Goal: Leave review/rating: Share an evaluation or opinion about a product, service, or content

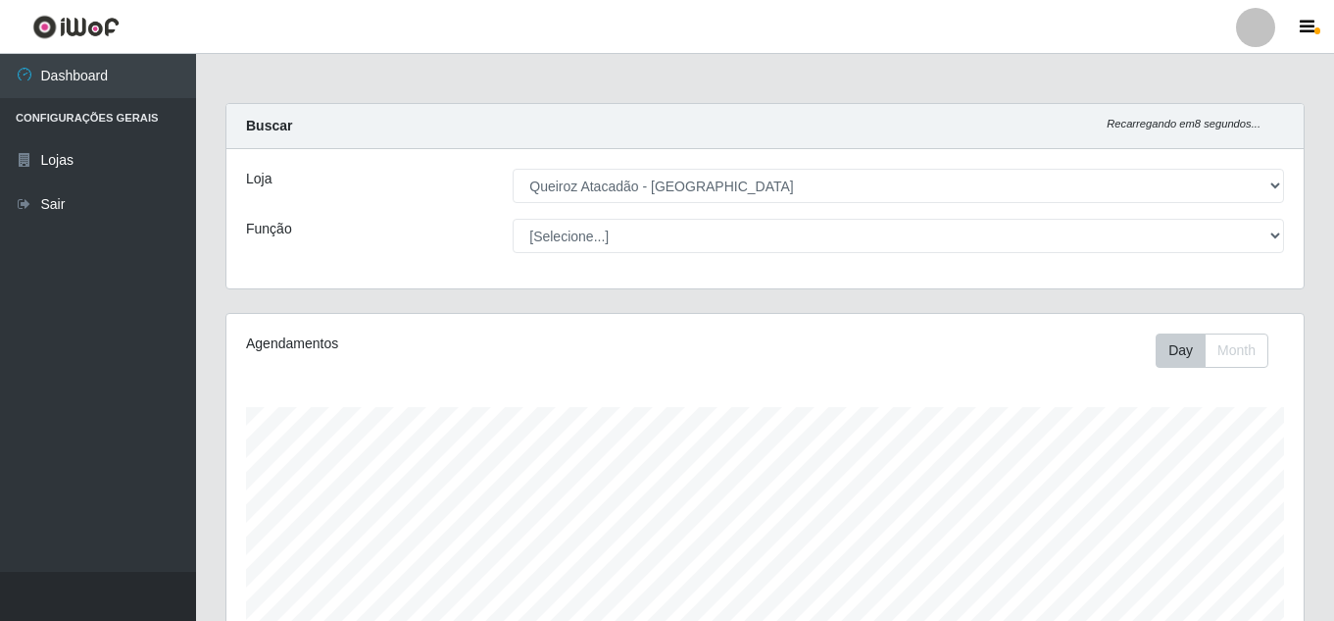
select select "225"
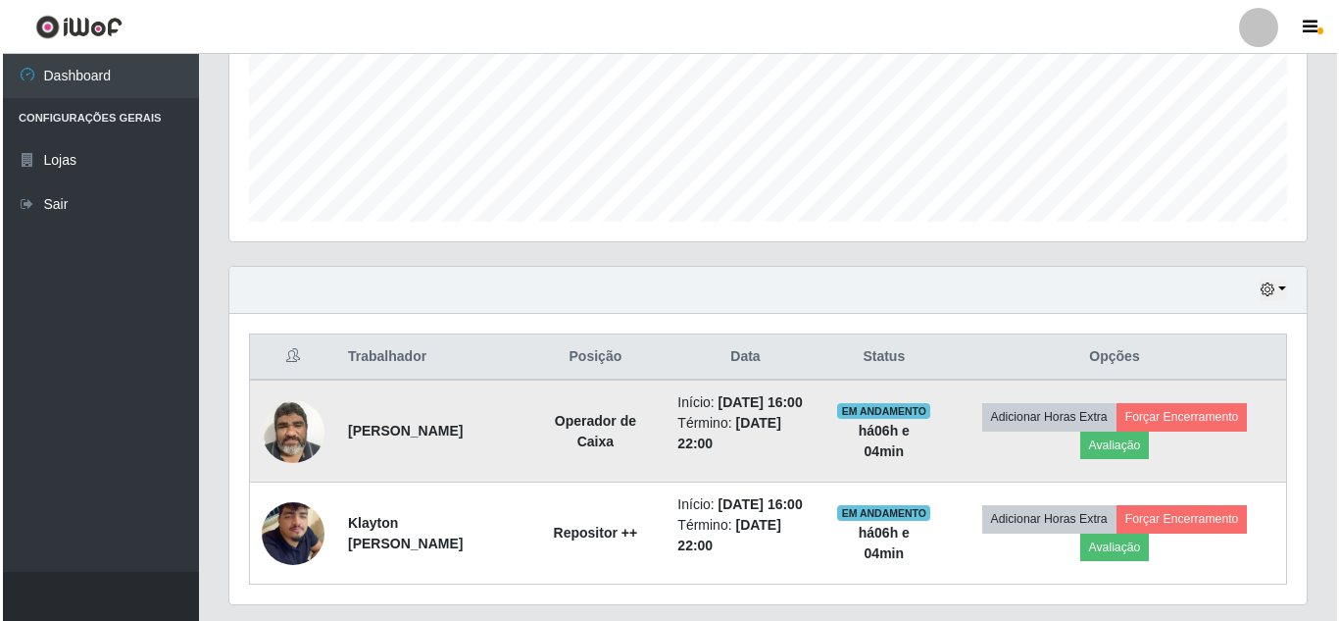
scroll to position [407, 1077]
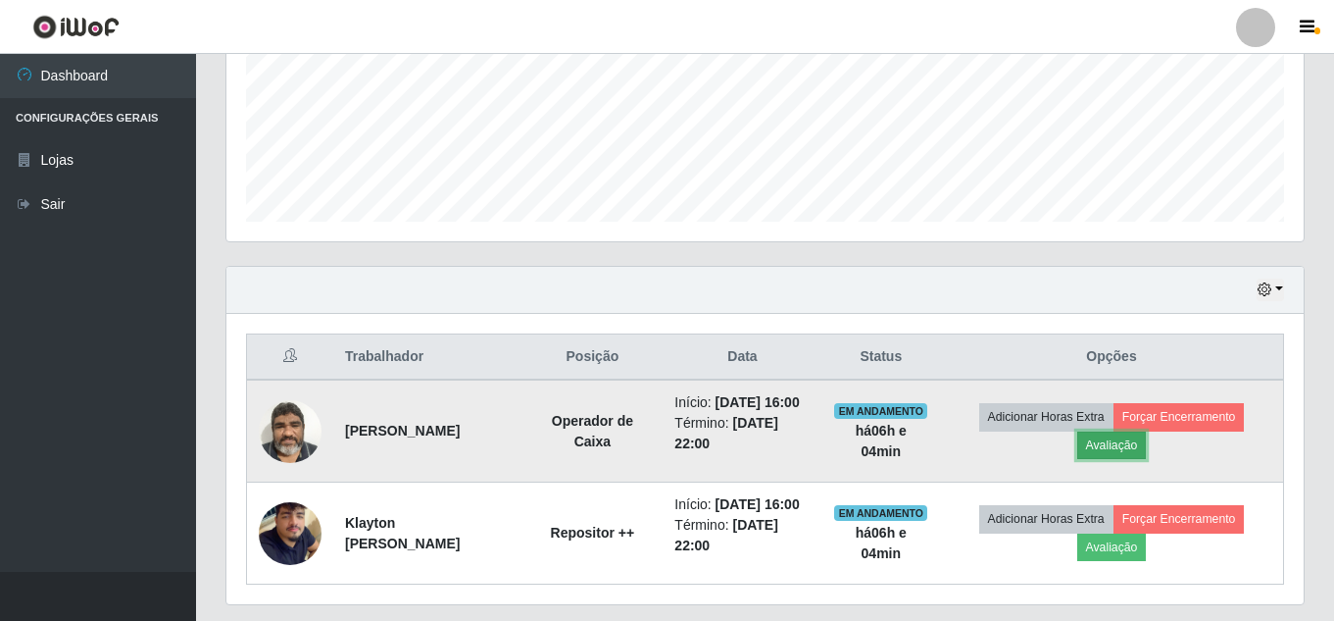
click at [1145, 459] on button "Avaliação" at bounding box center [1112, 444] width 70 height 27
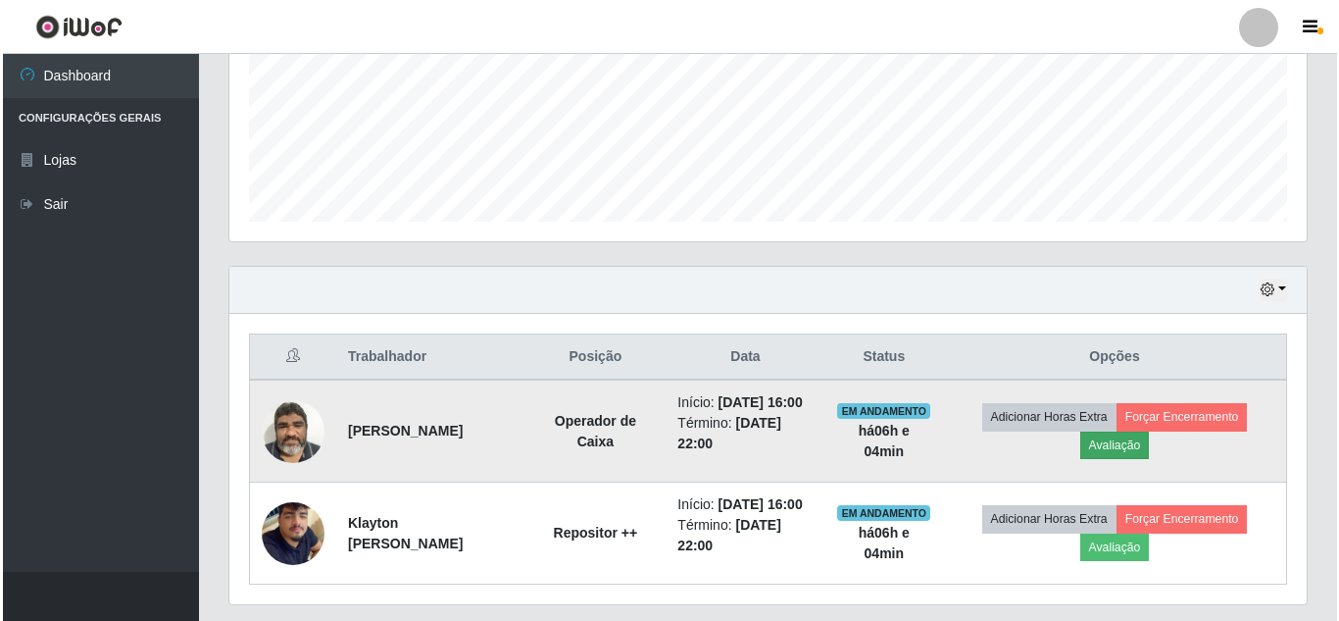
scroll to position [407, 1068]
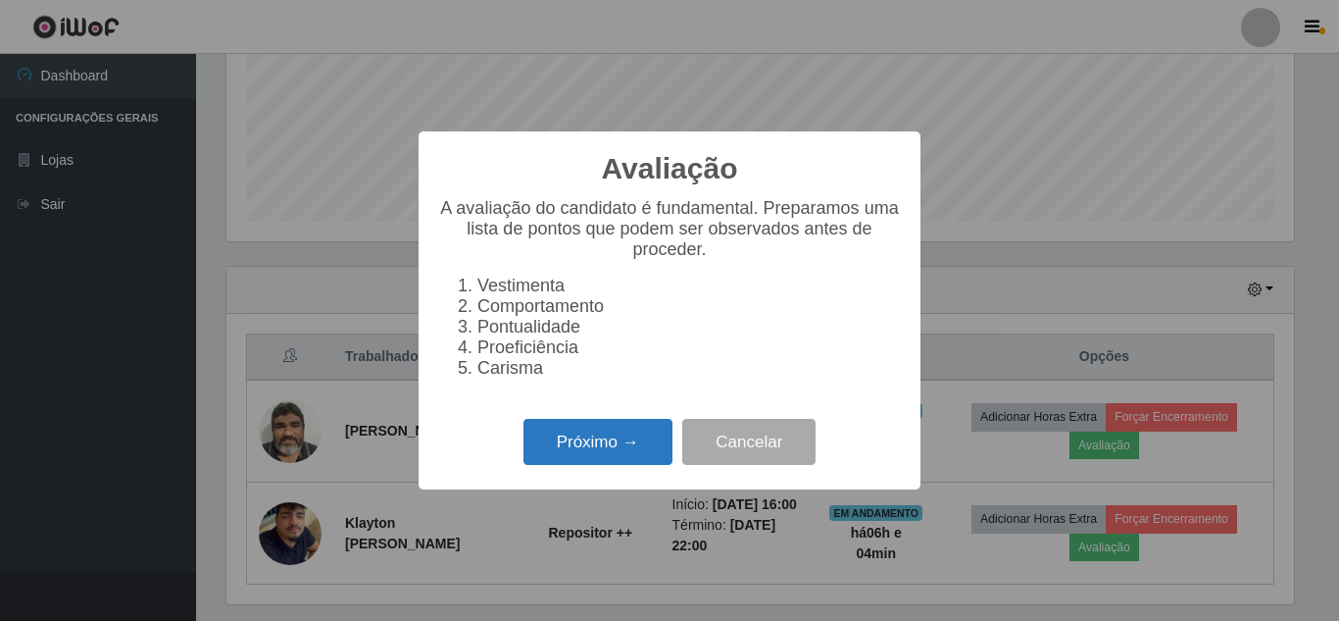
click at [595, 465] on button "Próximo →" at bounding box center [597, 442] width 149 height 46
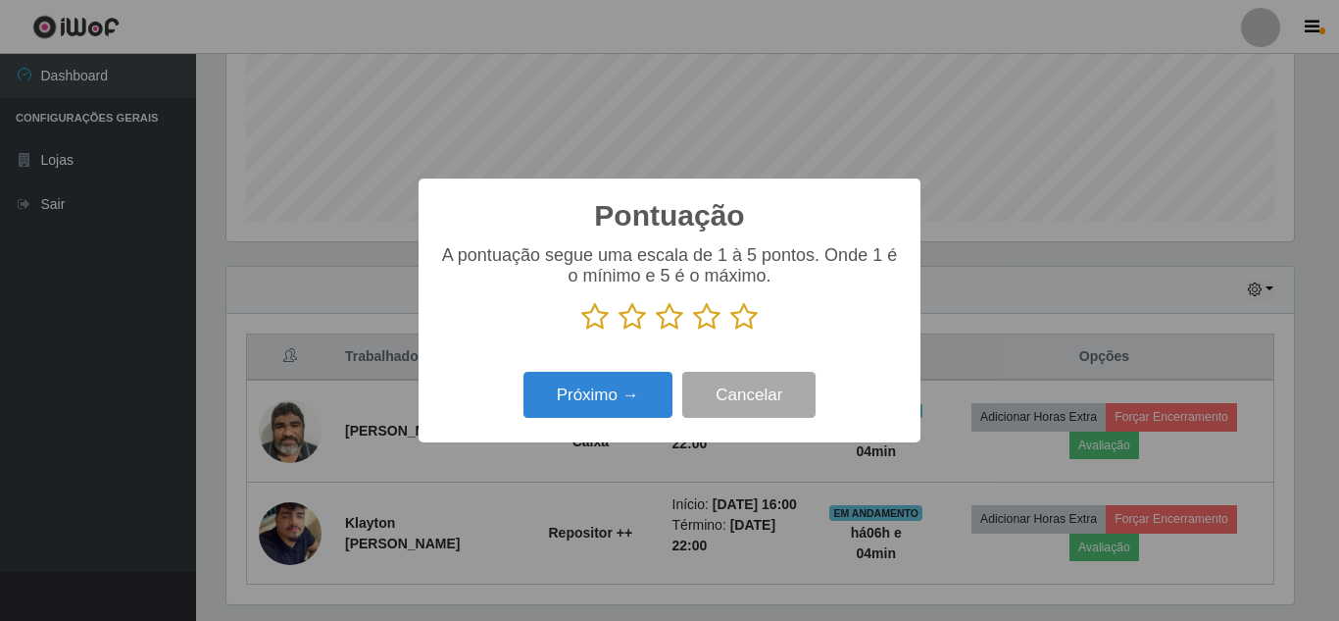
scroll to position [979883, 979222]
click at [594, 423] on div "Próximo → Cancelar" at bounding box center [669, 395] width 463 height 56
click at [744, 318] on icon at bounding box center [743, 316] width 27 height 29
click at [730, 331] on input "radio" at bounding box center [730, 331] width 0 height 0
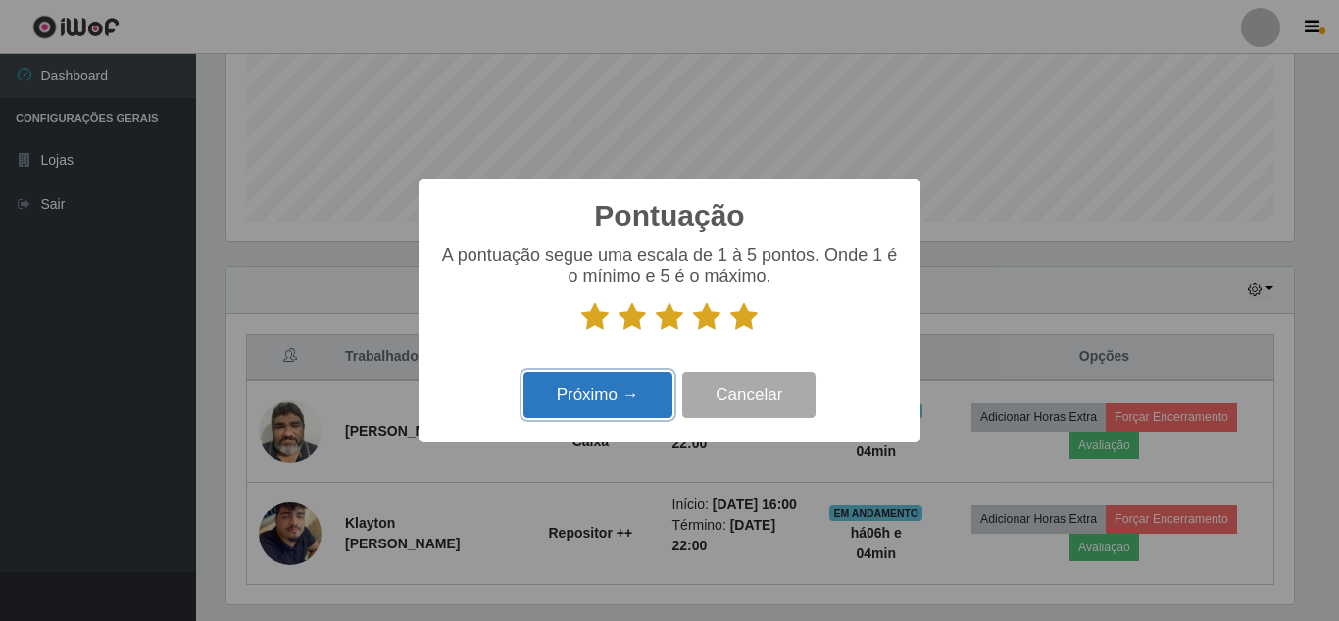
click at [580, 404] on button "Próximo →" at bounding box center [597, 395] width 149 height 46
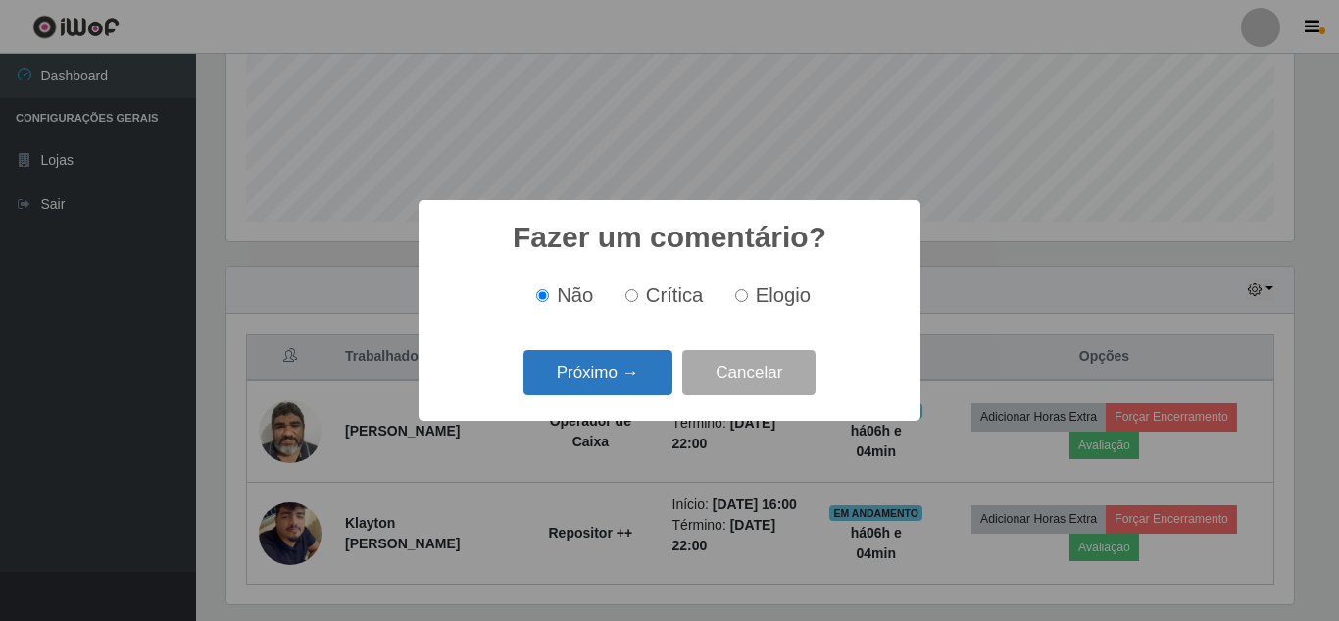
click at [587, 391] on button "Próximo →" at bounding box center [597, 373] width 149 height 46
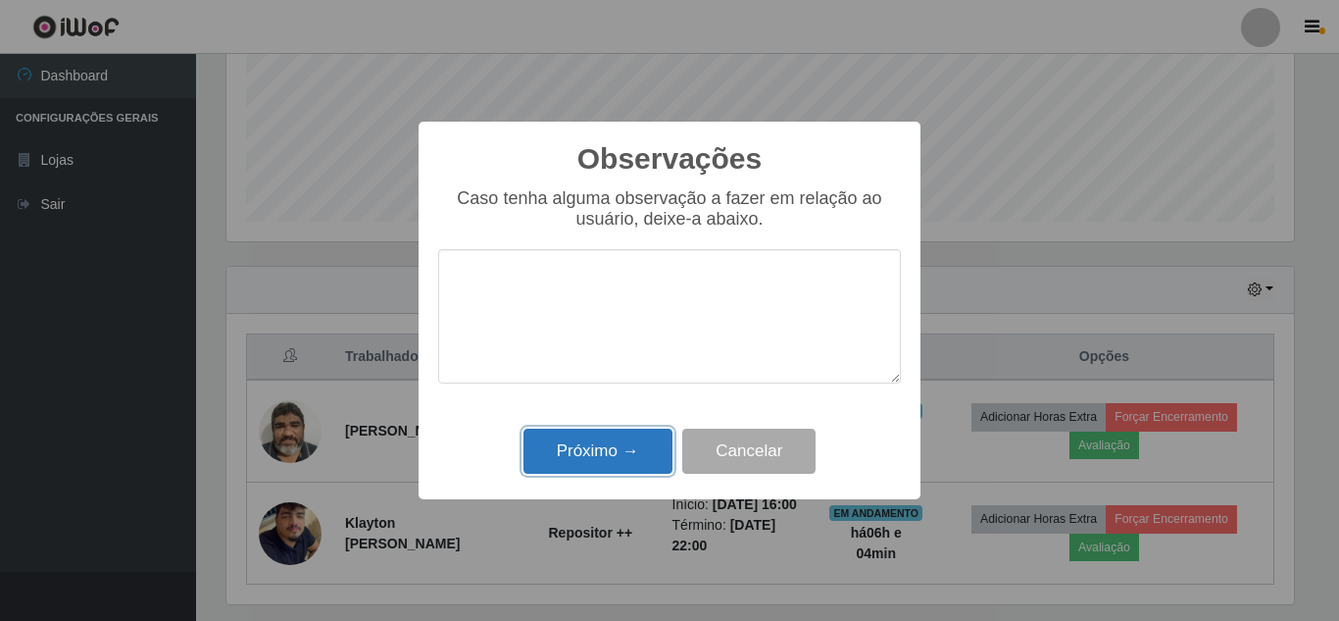
click at [604, 450] on button "Próximo →" at bounding box center [597, 451] width 149 height 46
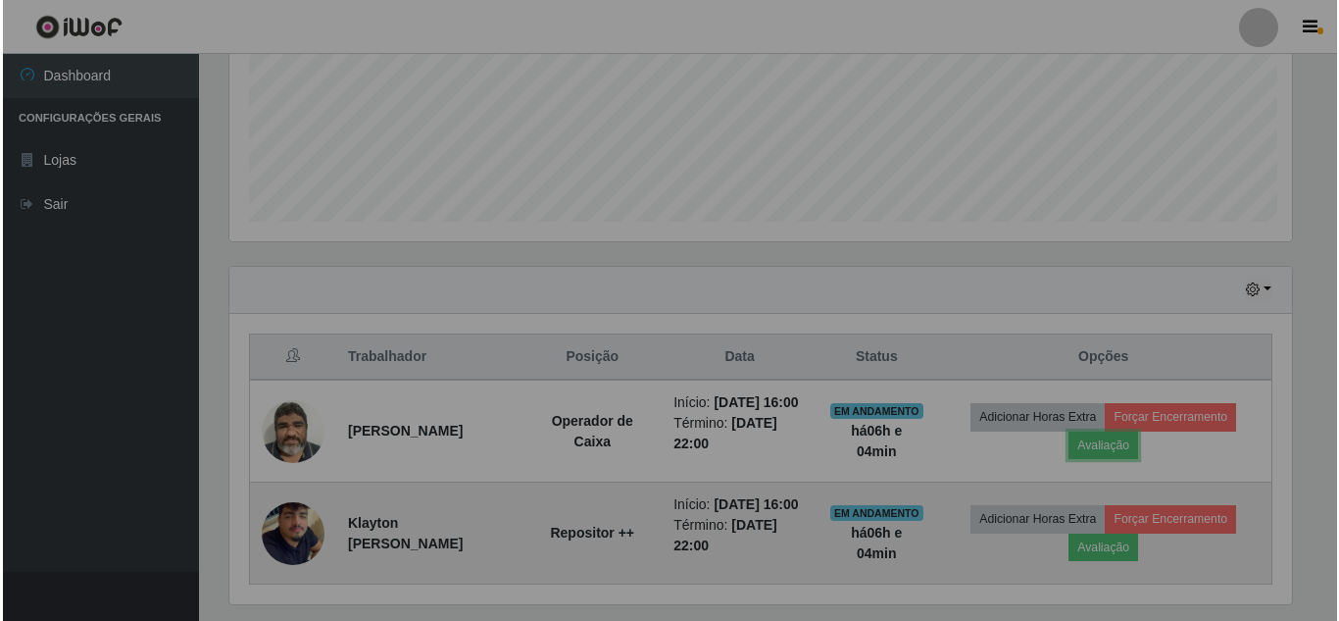
scroll to position [407, 1077]
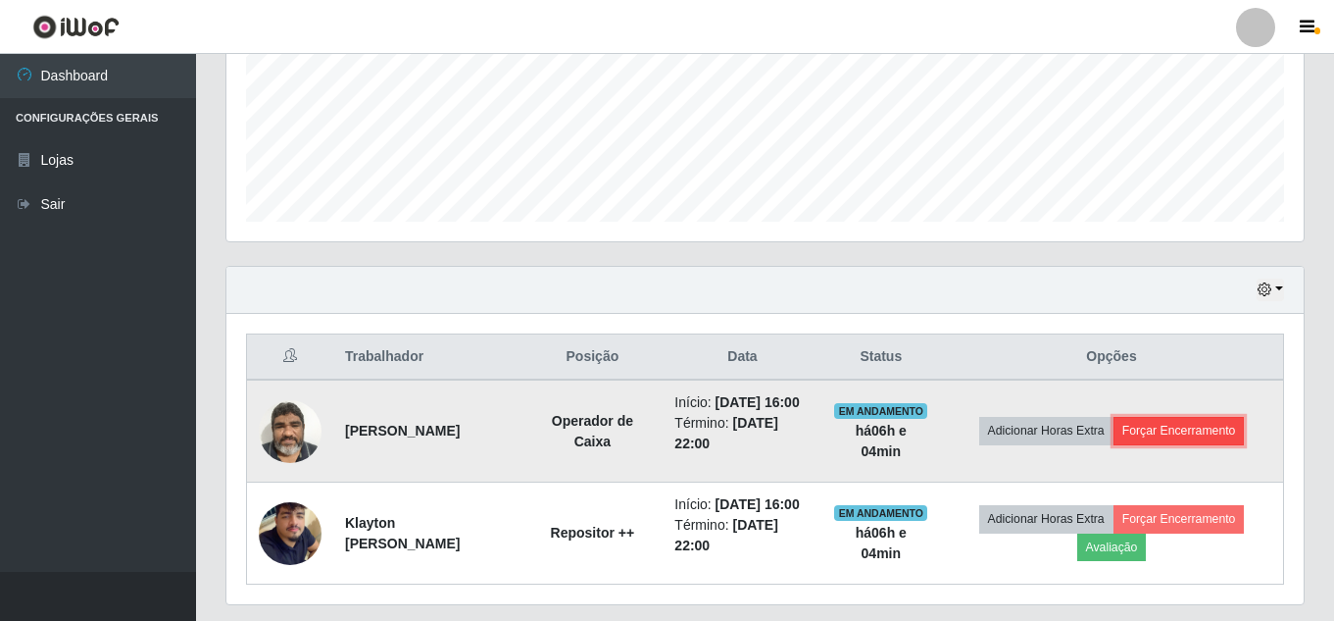
click at [1184, 439] on button "Forçar Encerramento" at bounding box center [1179, 430] width 131 height 27
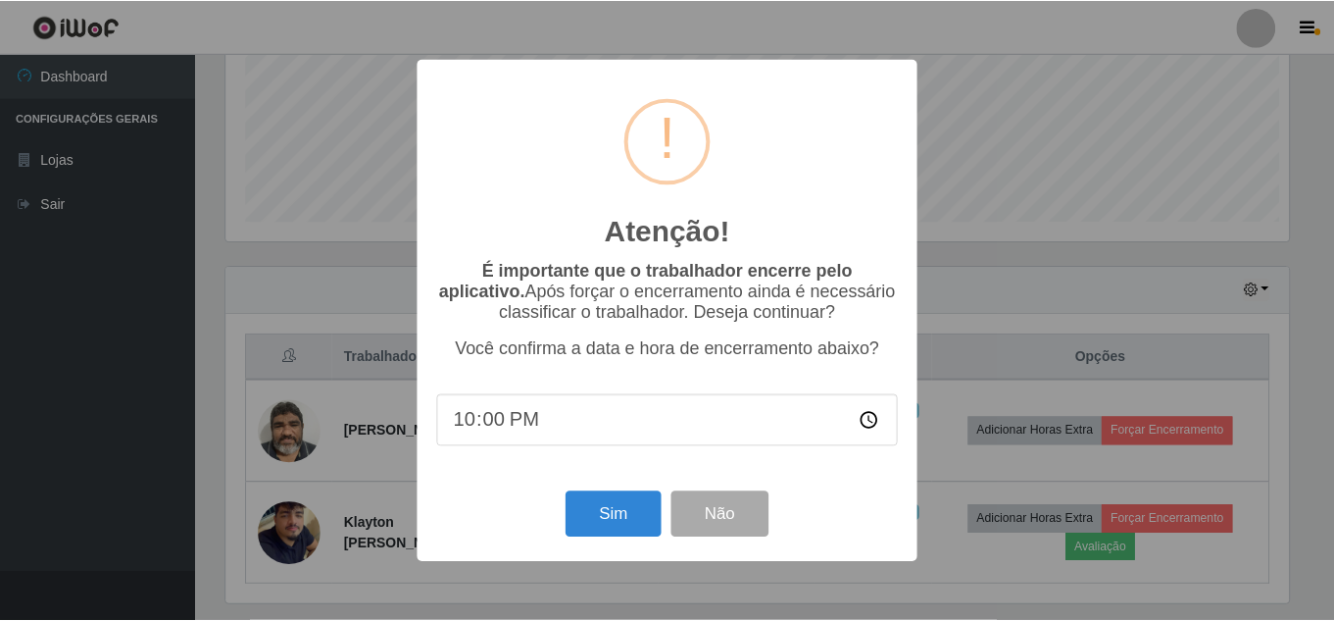
scroll to position [407, 1068]
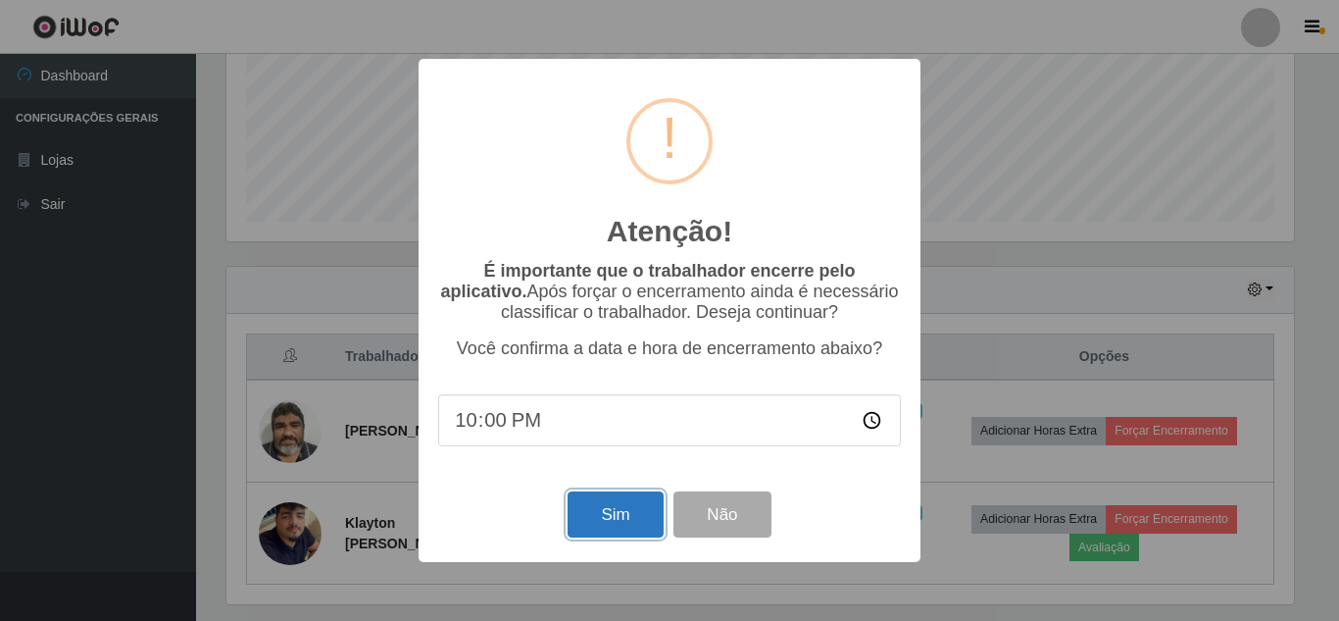
click at [617, 528] on button "Sim" at bounding box center [615, 514] width 95 height 46
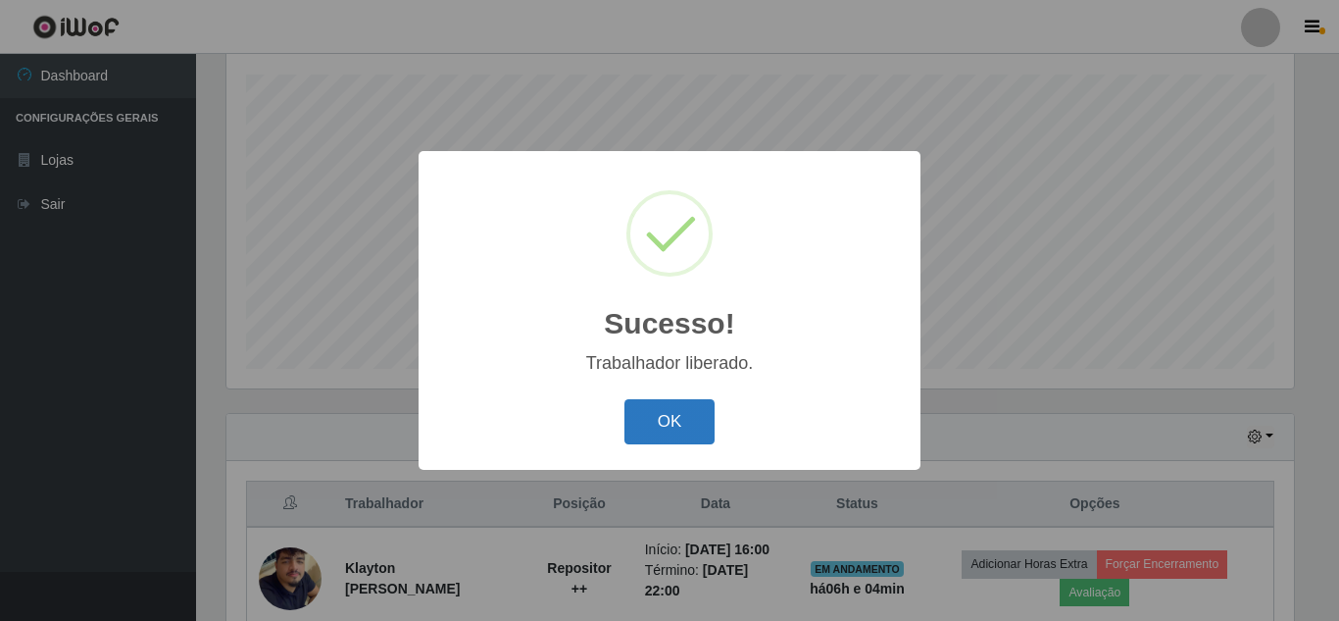
click at [687, 413] on button "OK" at bounding box center [669, 422] width 91 height 46
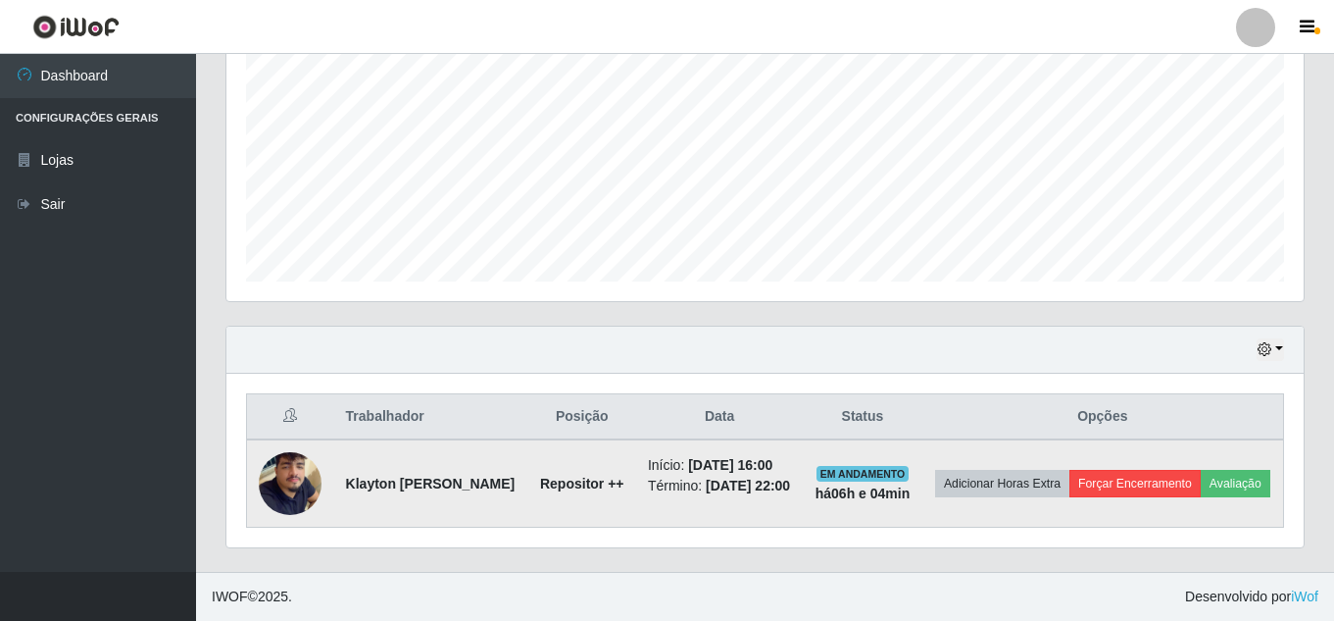
scroll to position [455, 0]
click at [1201, 485] on button "Avaliação" at bounding box center [1236, 483] width 70 height 27
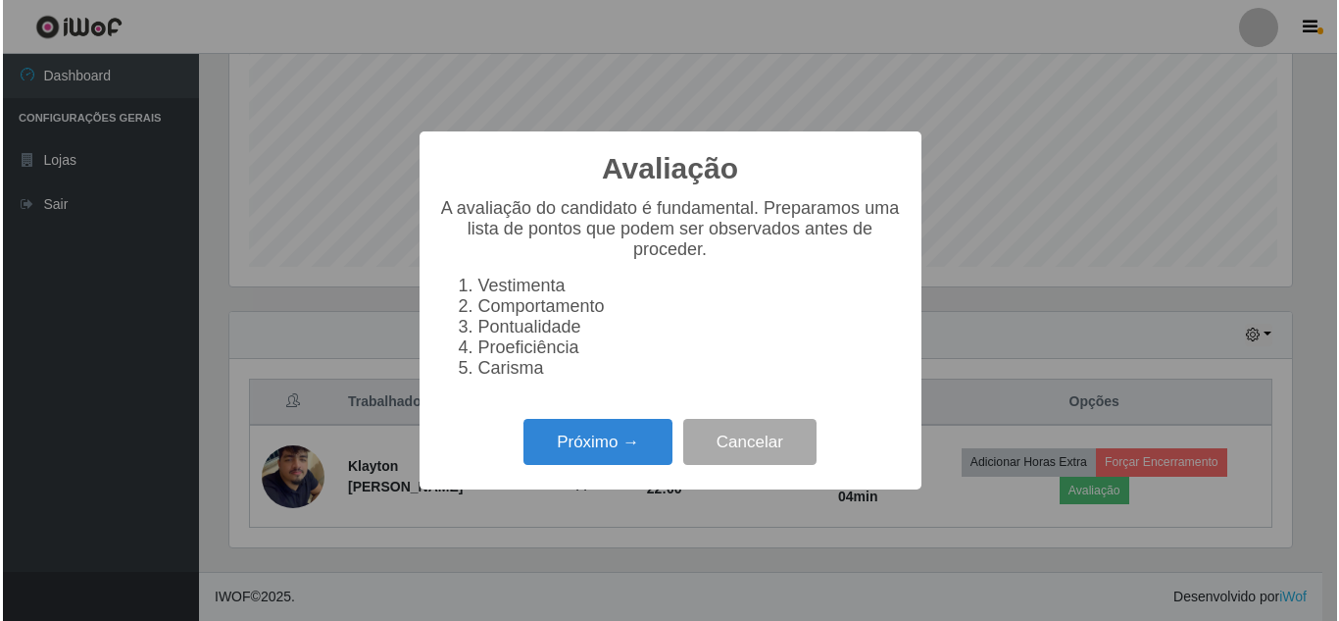
scroll to position [407, 1068]
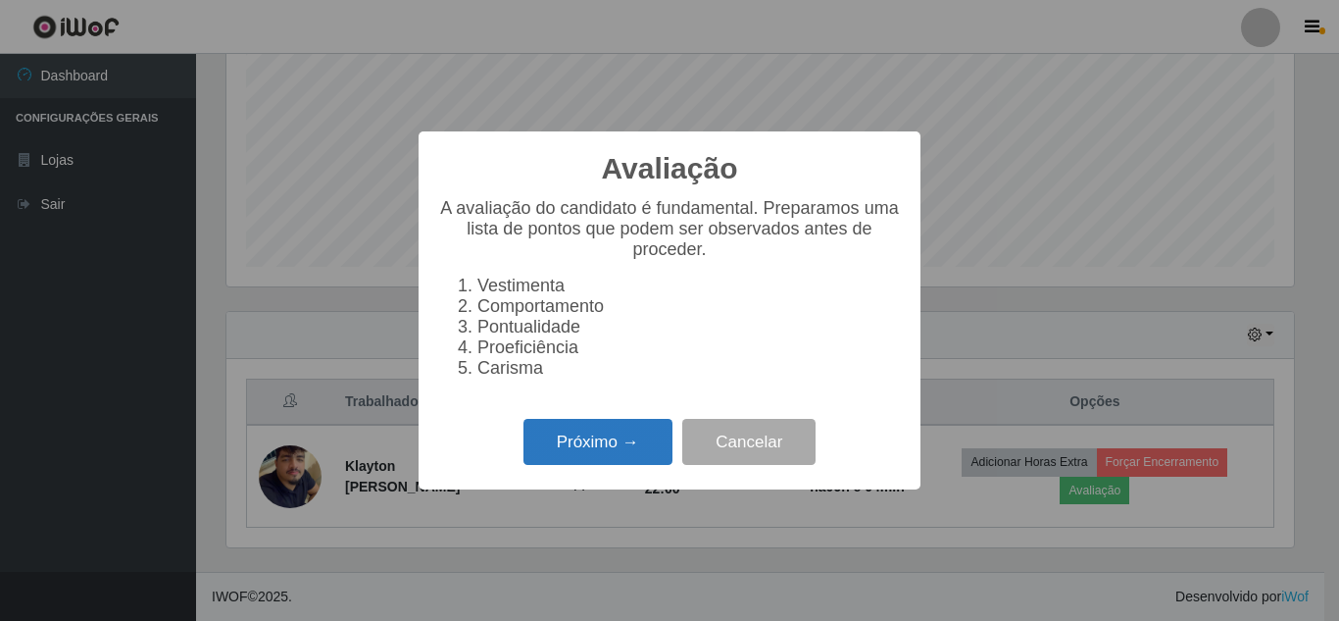
click at [580, 465] on button "Próximo →" at bounding box center [597, 442] width 149 height 46
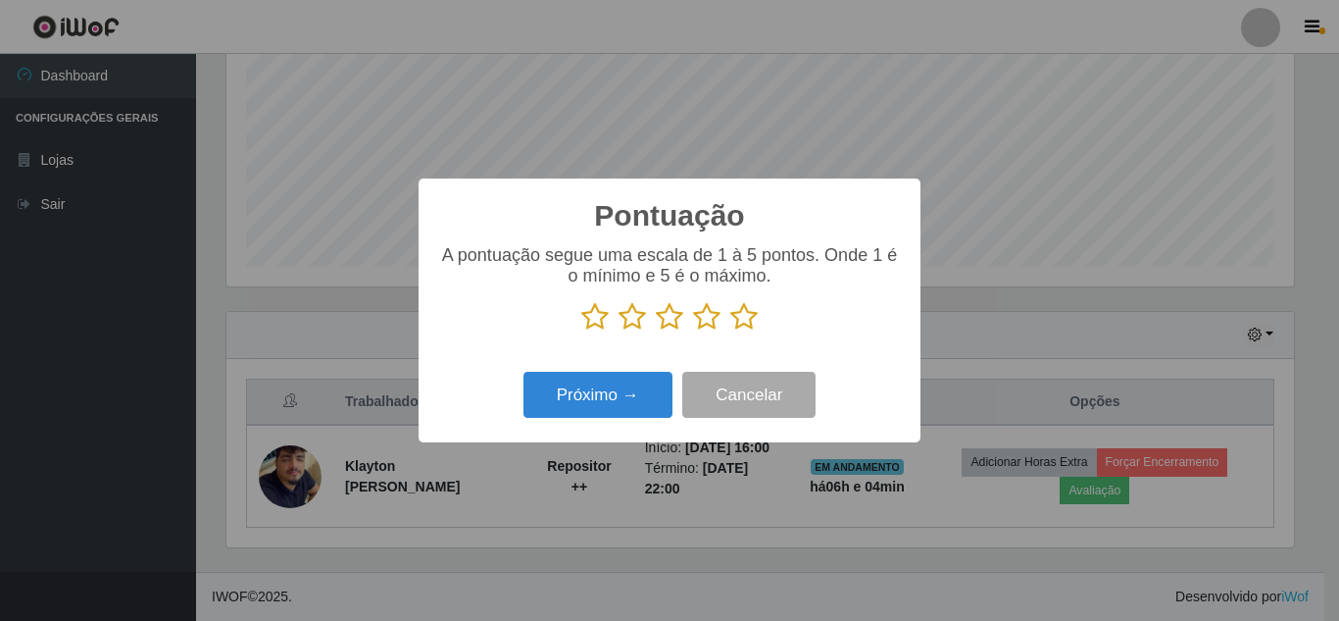
scroll to position [979883, 979222]
click at [739, 325] on icon at bounding box center [743, 316] width 27 height 29
click at [730, 331] on input "radio" at bounding box center [730, 331] width 0 height 0
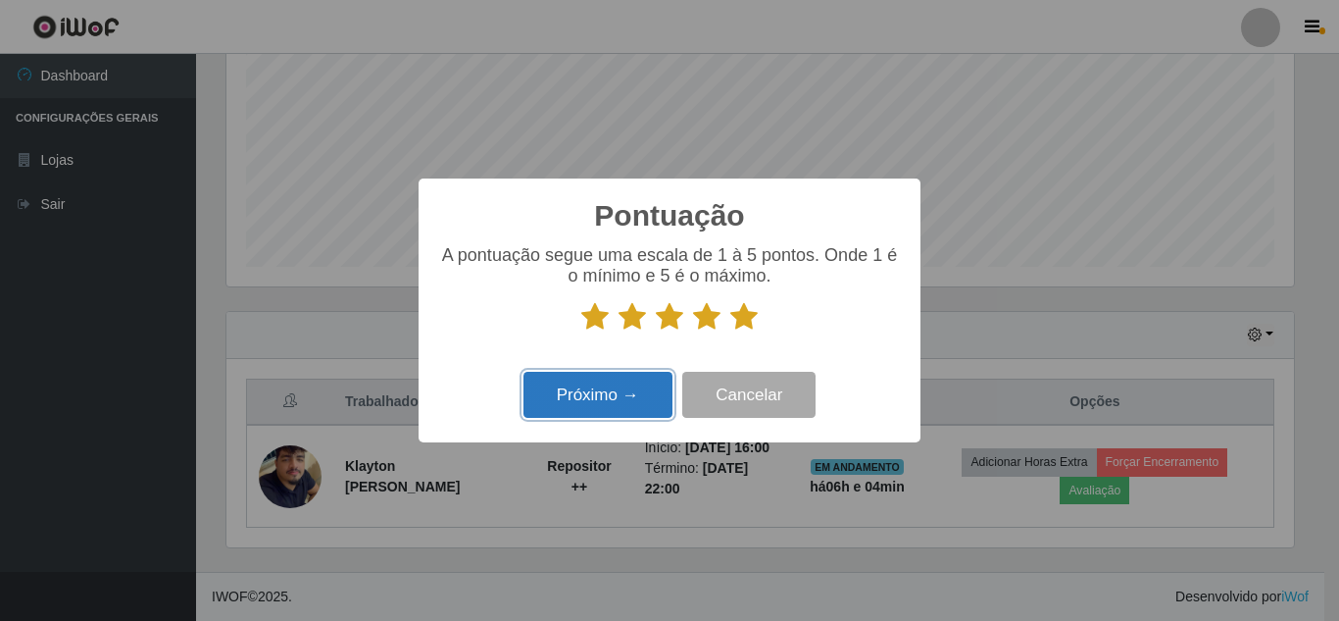
click at [586, 390] on button "Próximo →" at bounding box center [597, 395] width 149 height 46
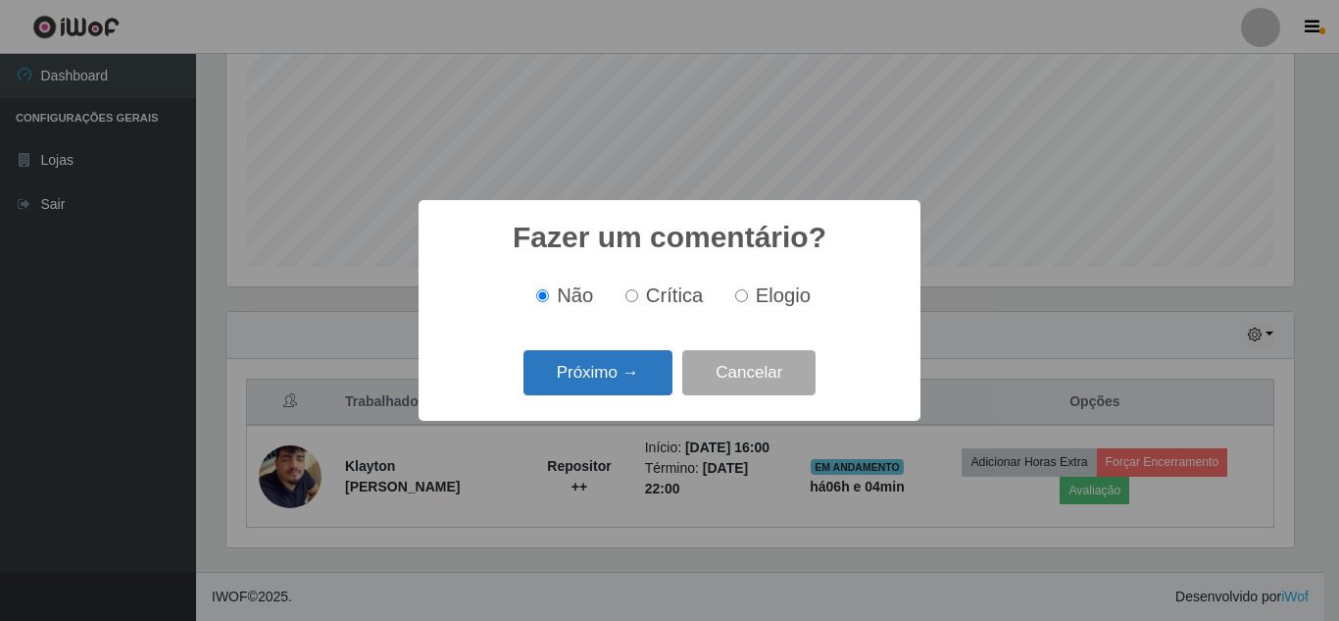
click at [598, 381] on button "Próximo →" at bounding box center [597, 373] width 149 height 46
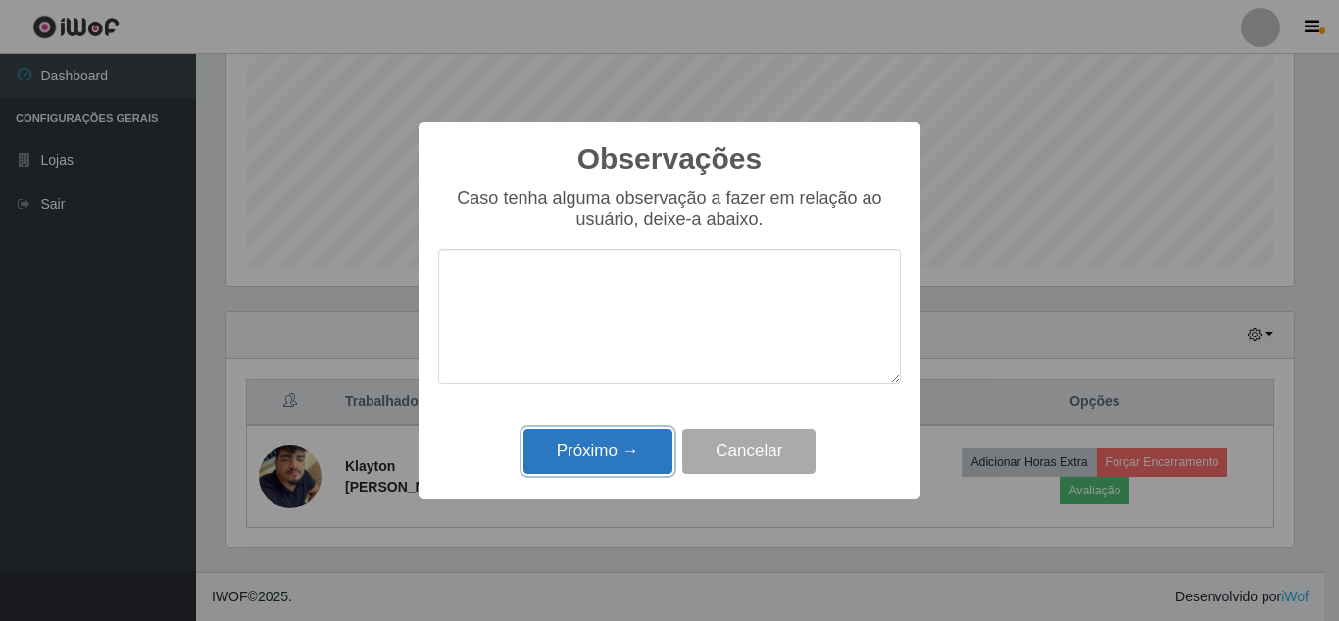
click at [602, 454] on button "Próximo →" at bounding box center [597, 451] width 149 height 46
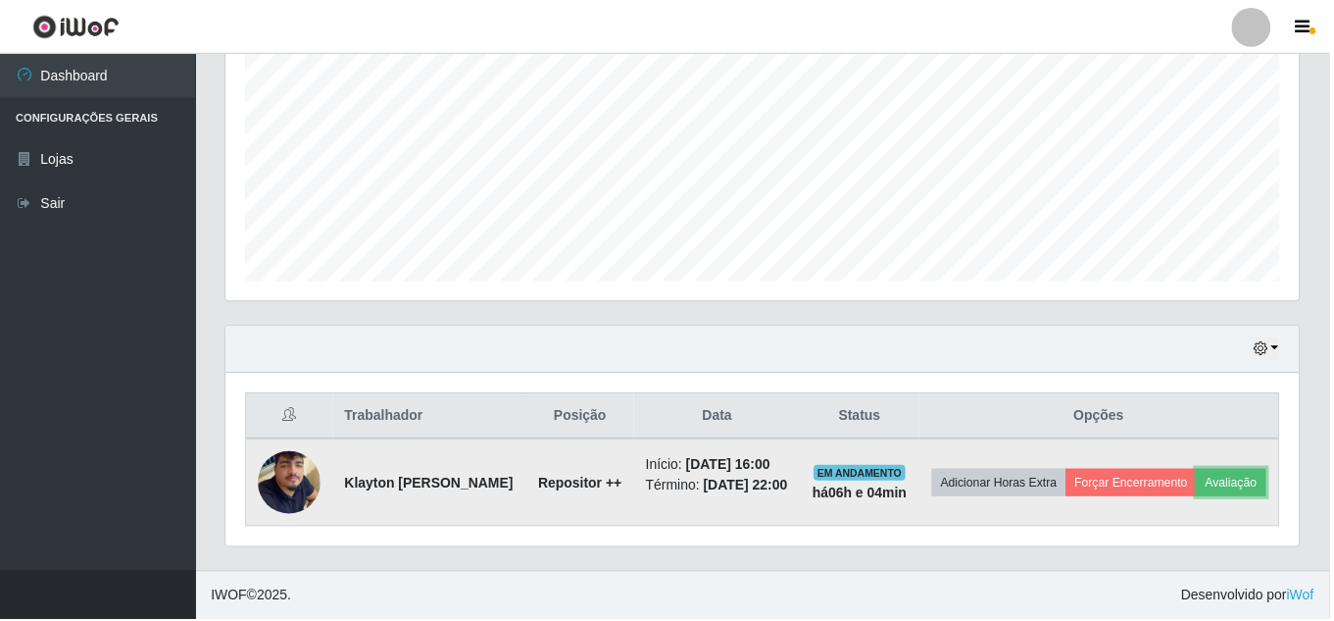
scroll to position [407, 1077]
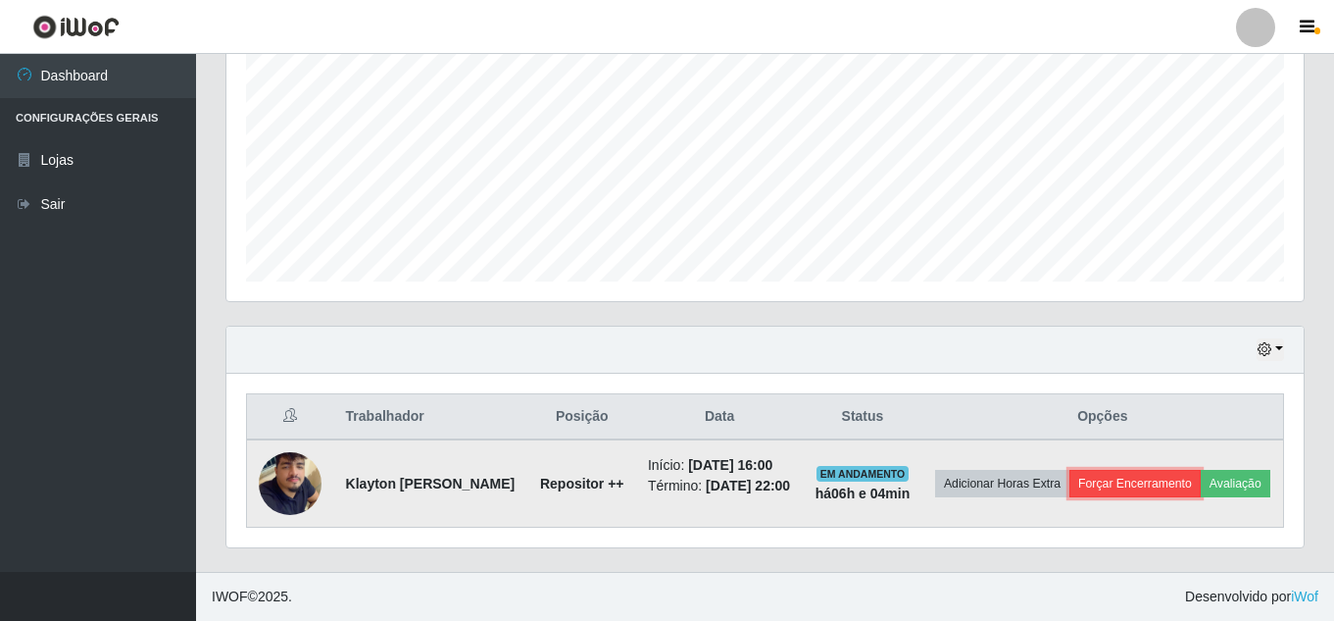
click at [1201, 470] on button "Forçar Encerramento" at bounding box center [1134, 483] width 131 height 27
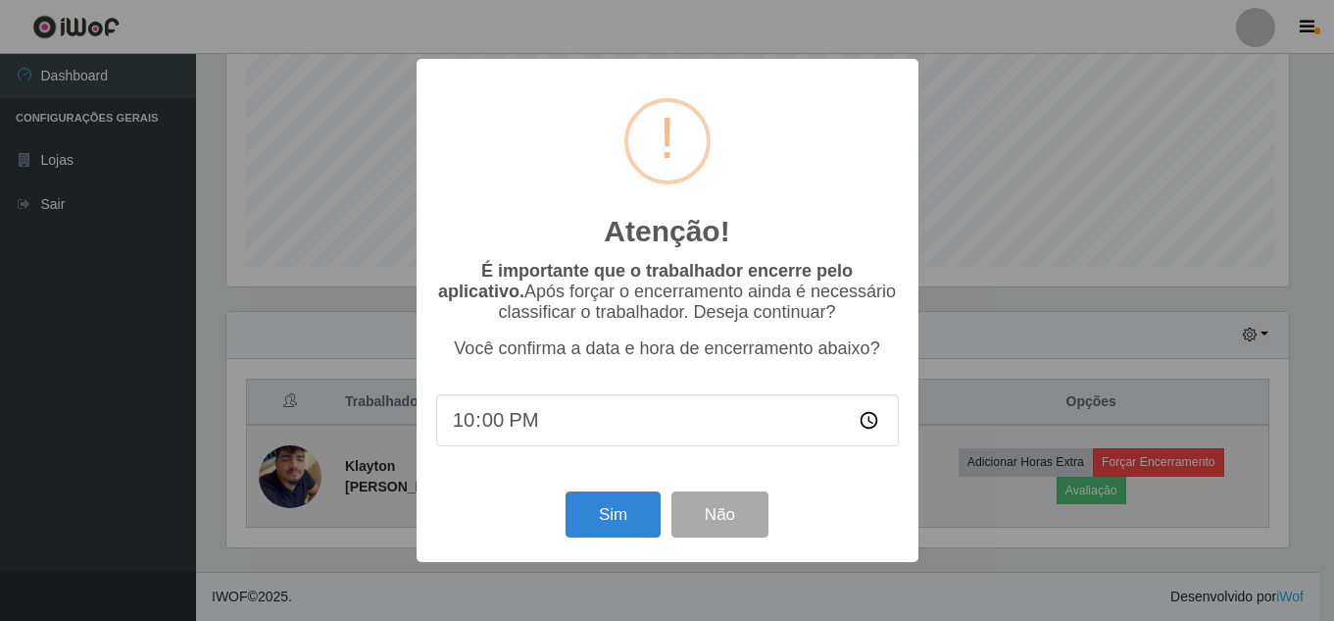
scroll to position [407, 1068]
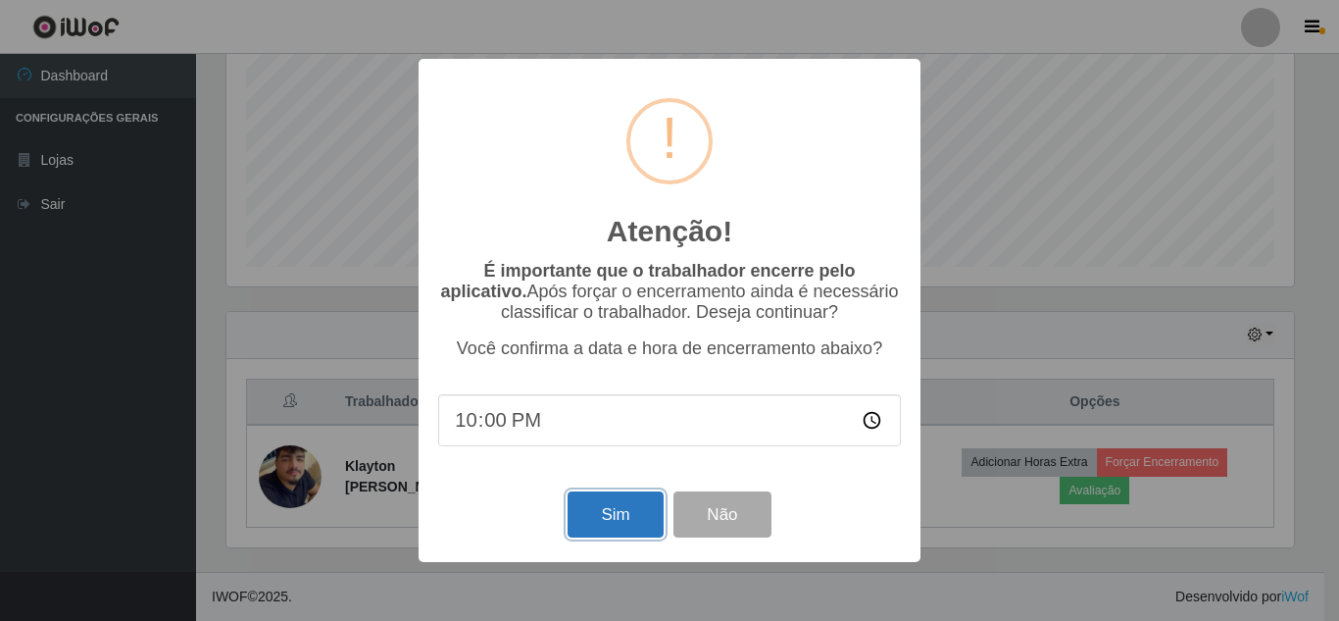
click at [601, 525] on button "Sim" at bounding box center [615, 514] width 95 height 46
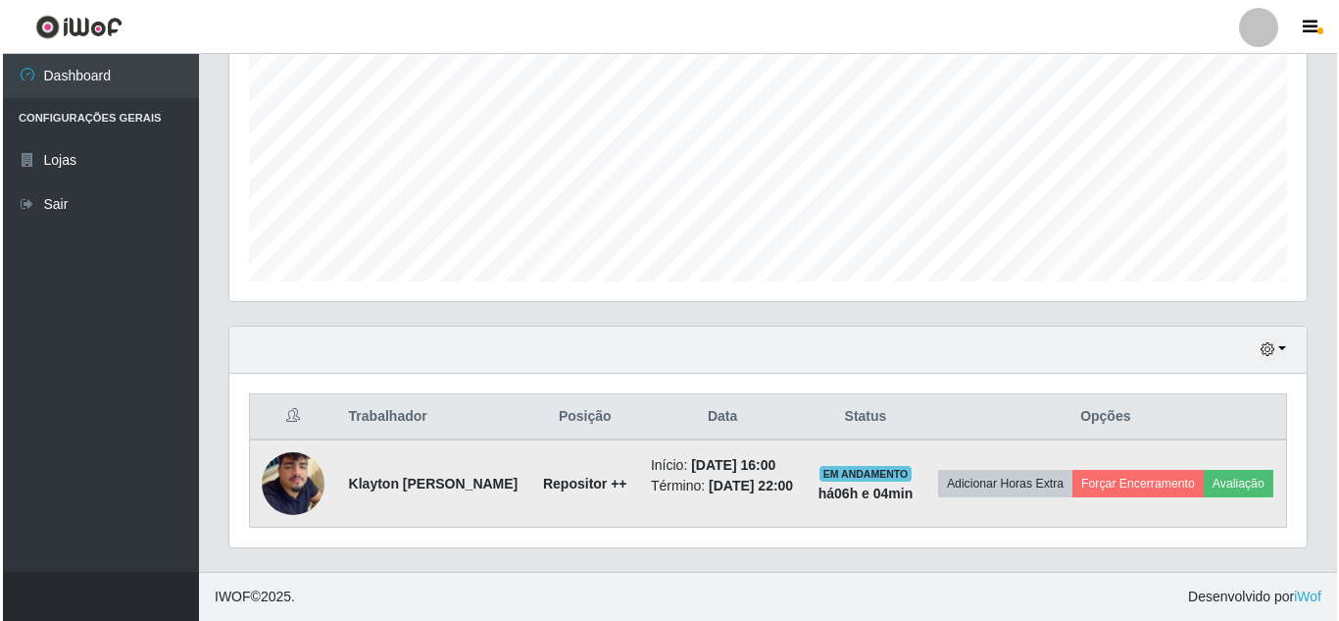
scroll to position [0, 0]
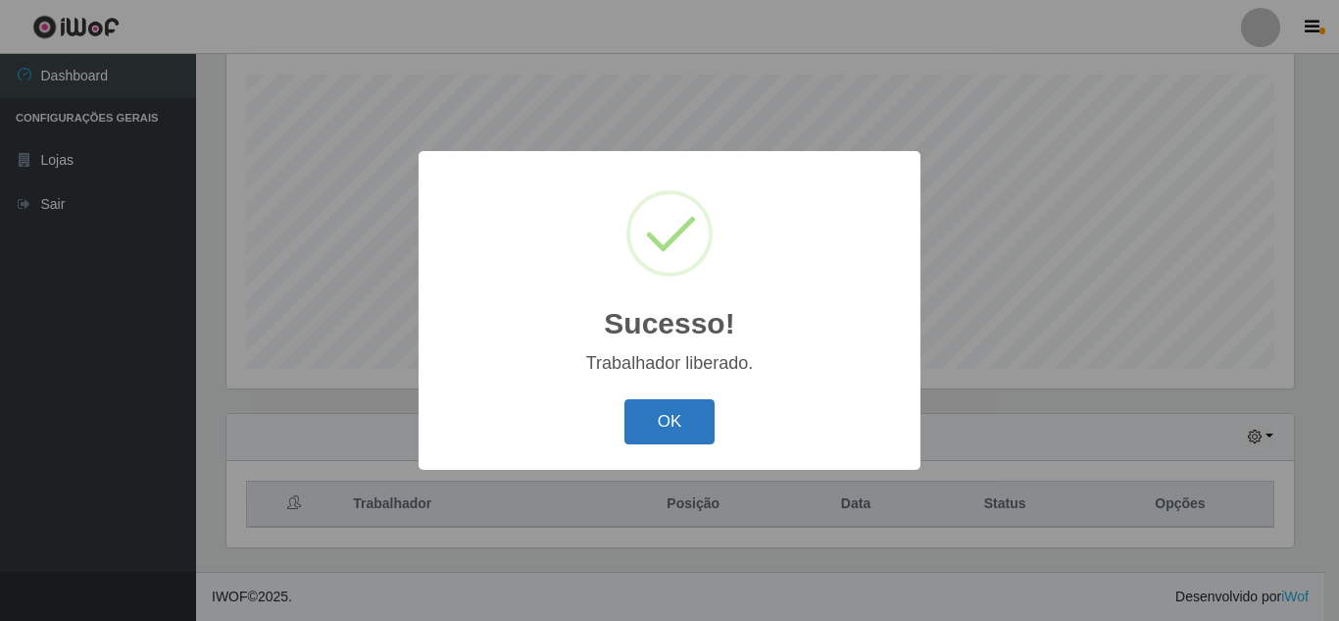
click at [669, 421] on button "OK" at bounding box center [669, 422] width 91 height 46
